Goal: Find specific page/section: Find specific page/section

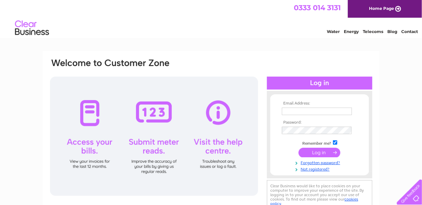
type input "[EMAIL_ADDRESS][DOMAIN_NAME]"
click at [315, 151] on input "submit" at bounding box center [320, 153] width 42 height 10
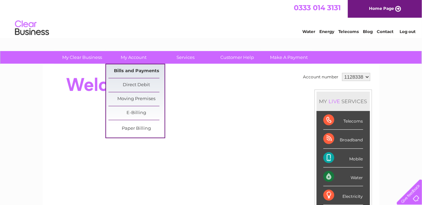
click at [136, 69] on link "Bills and Payments" at bounding box center [137, 71] width 56 height 14
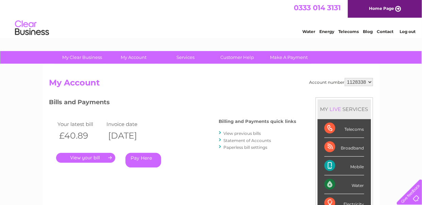
click at [94, 156] on link "." at bounding box center [85, 158] width 59 height 10
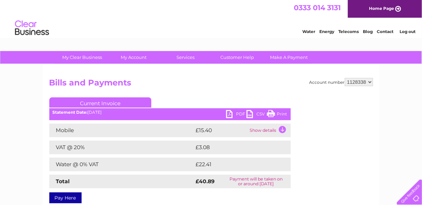
click at [229, 115] on link "PDF" at bounding box center [236, 115] width 20 height 10
